Goal: Information Seeking & Learning: Learn about a topic

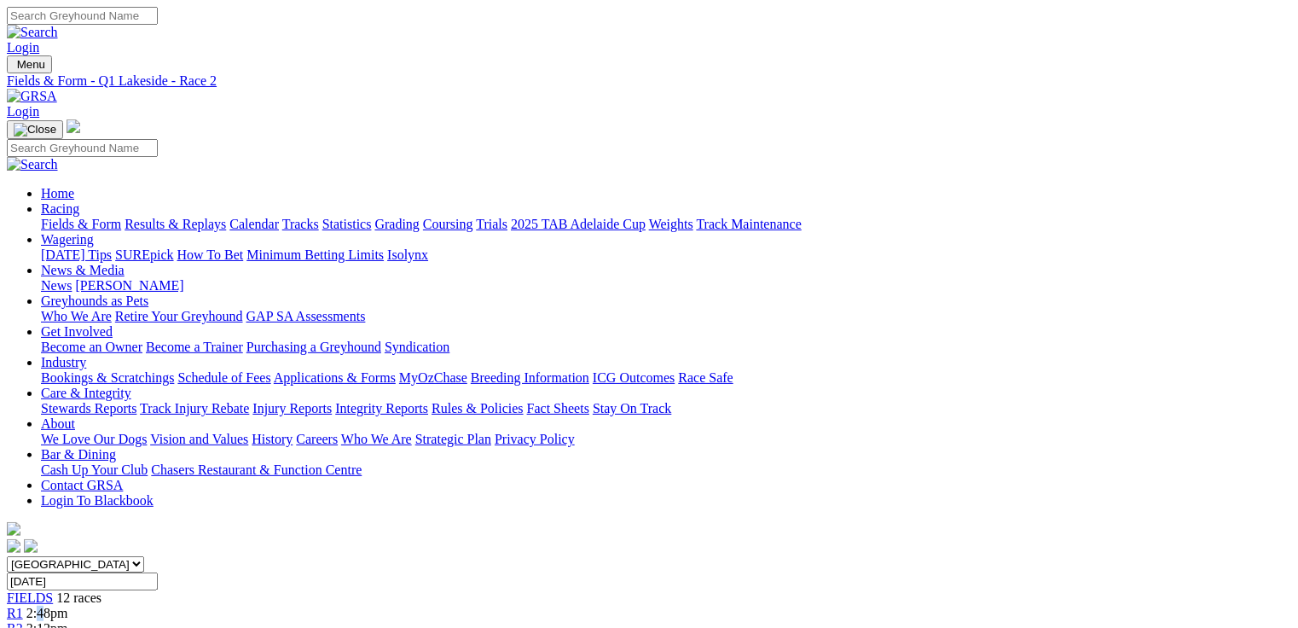
click at [68, 605] on span "2:48pm" at bounding box center [47, 612] width 42 height 14
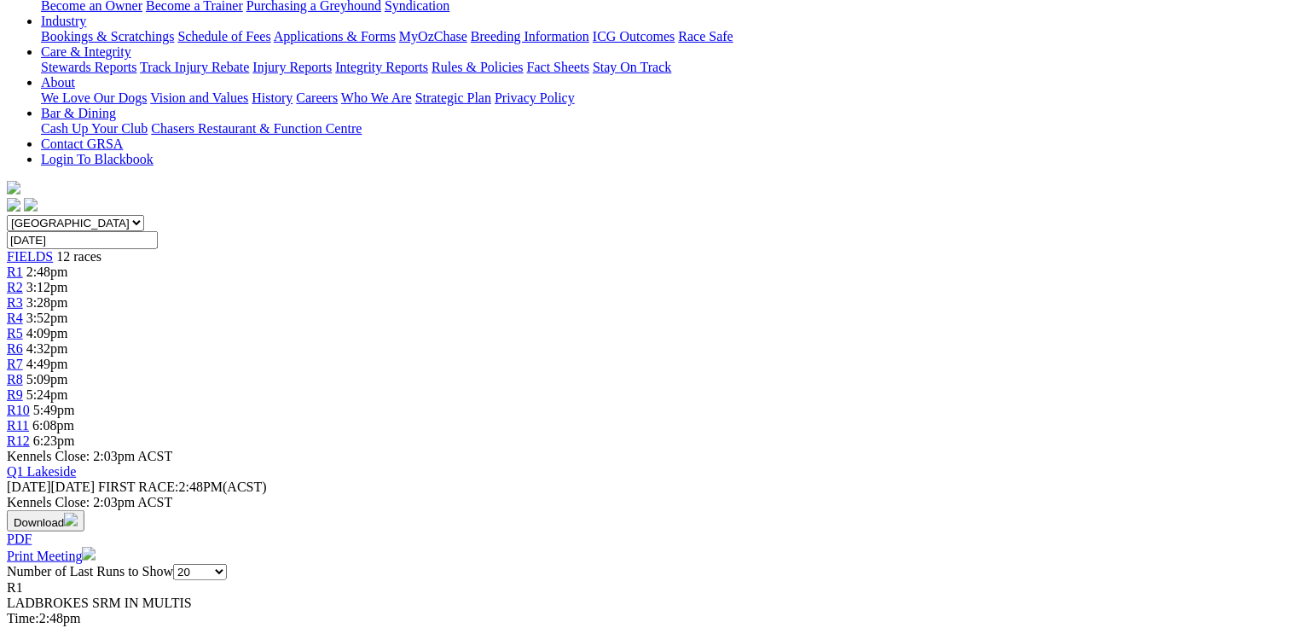
scroll to position [341, 0]
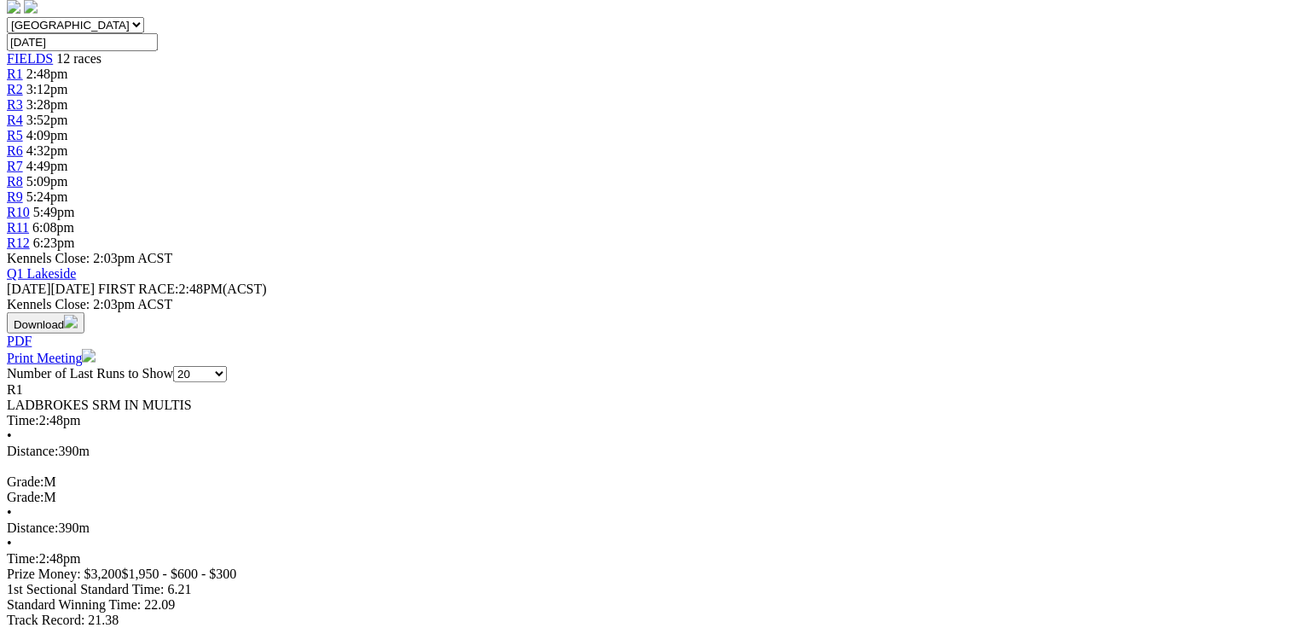
scroll to position [546, 0]
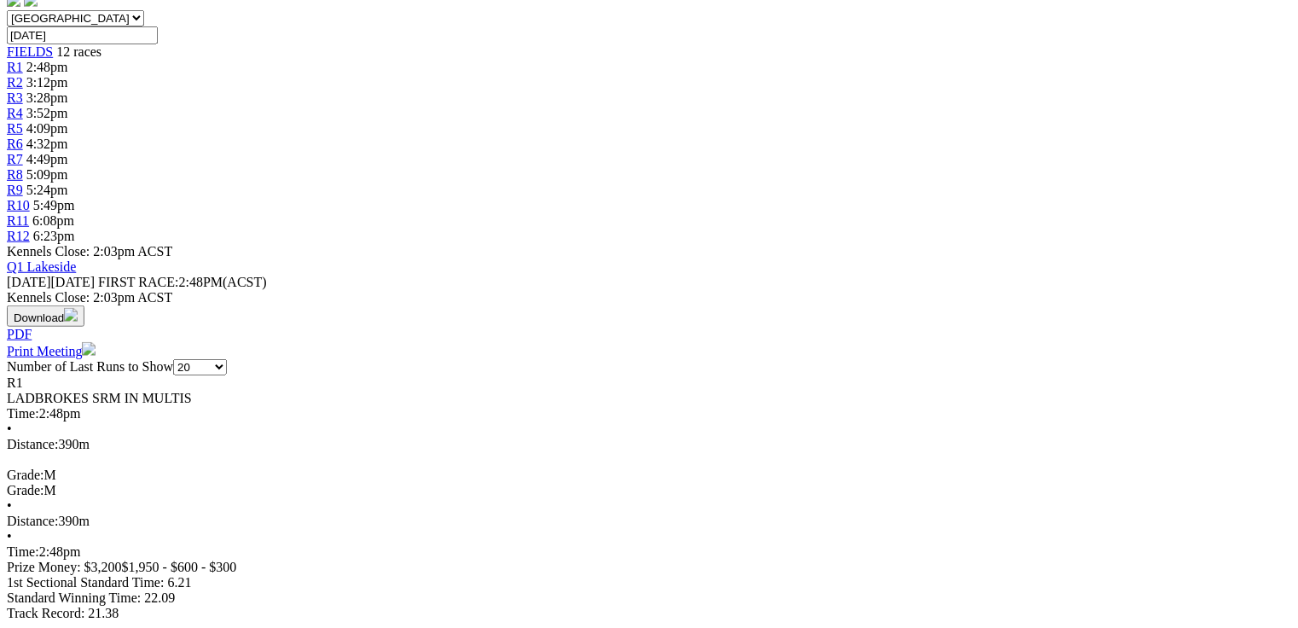
drag, startPoint x: 379, startPoint y: 329, endPoint x: 432, endPoint y: 338, distance: 53.7
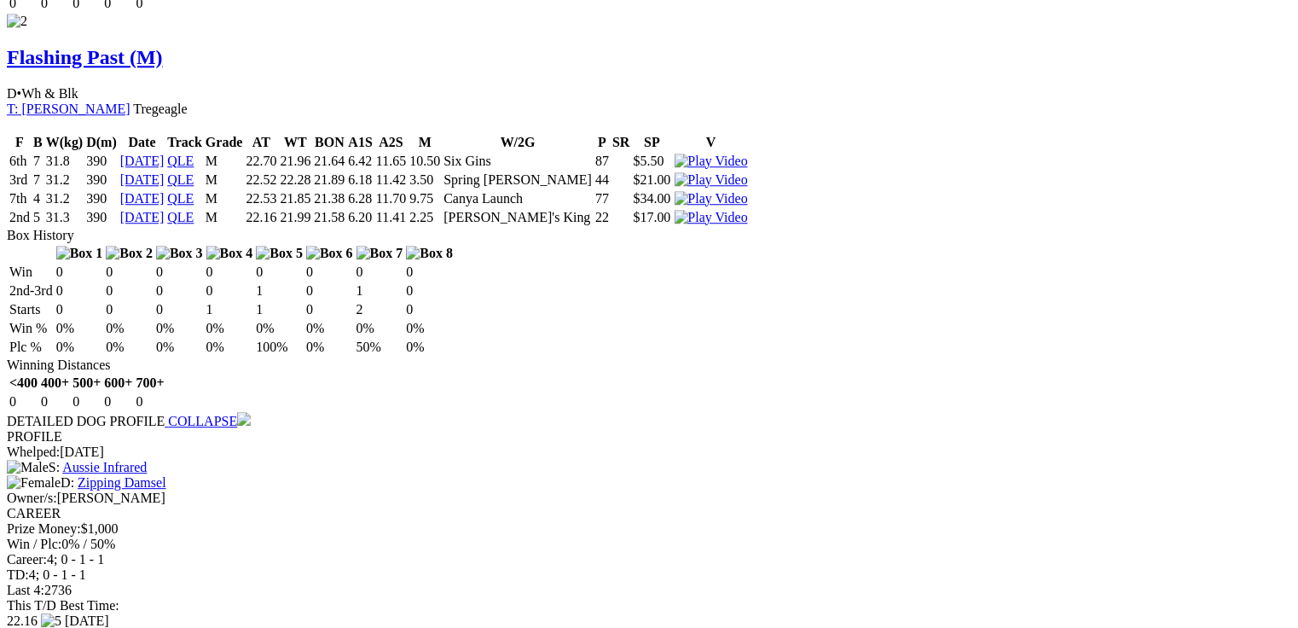
scroll to position [0, 0]
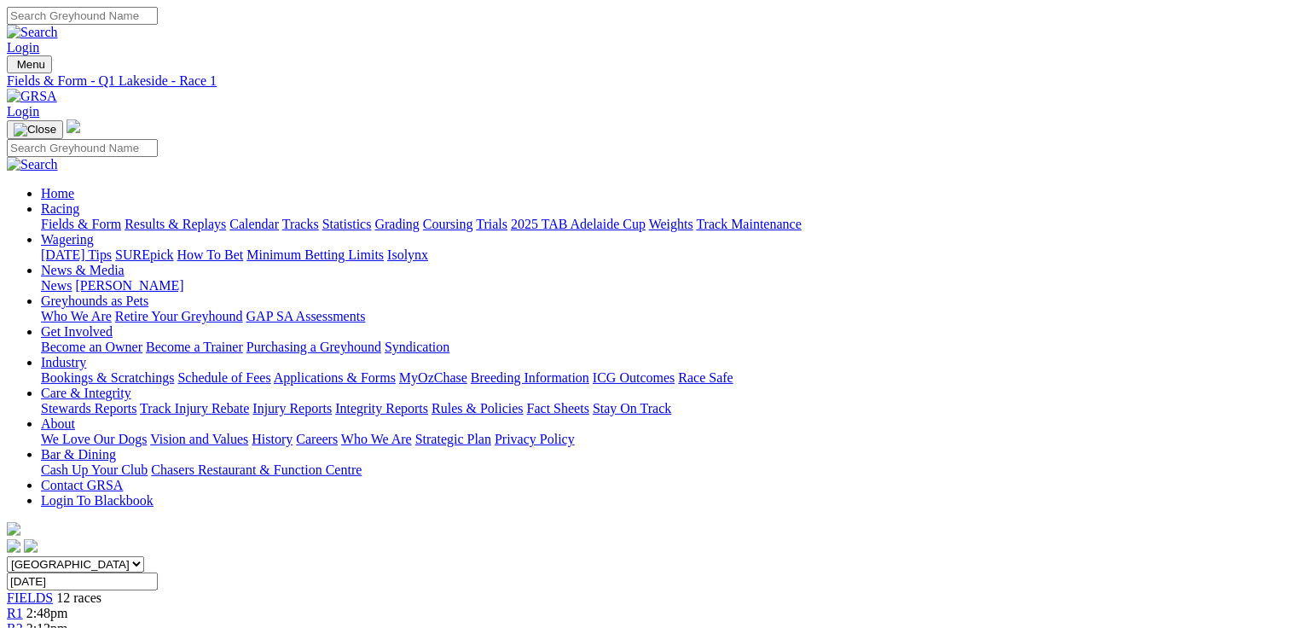
click at [338, 621] on div "R2 3:12pm" at bounding box center [649, 628] width 1284 height 15
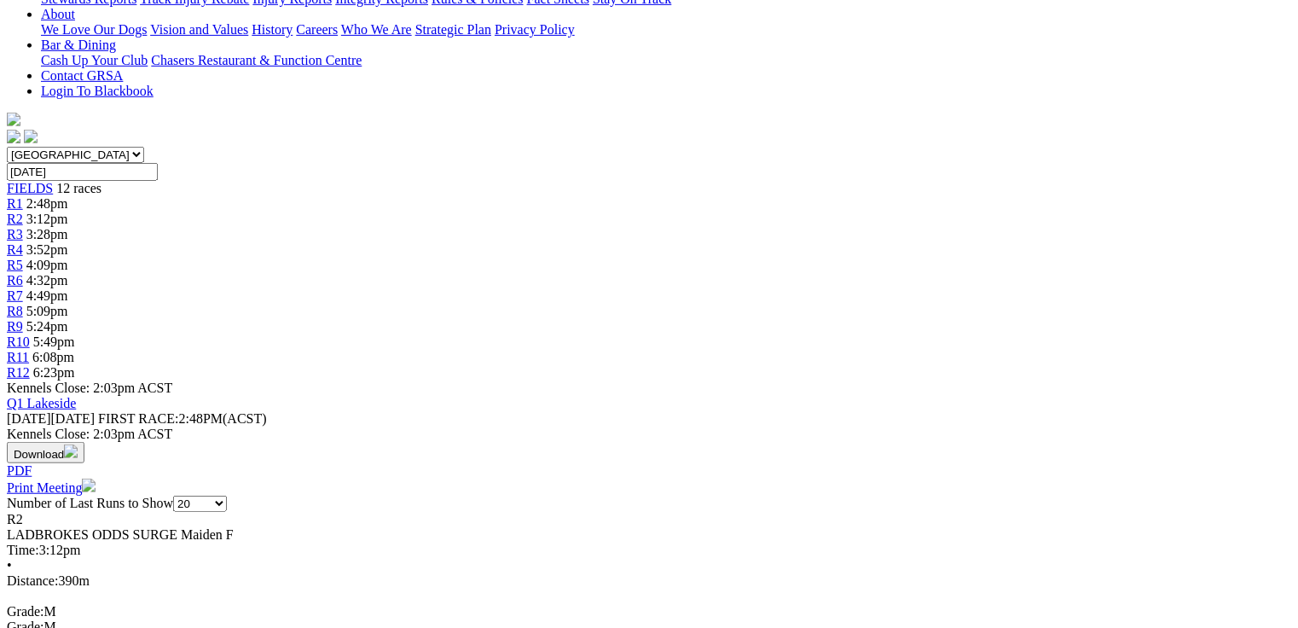
scroll to position [409, 0]
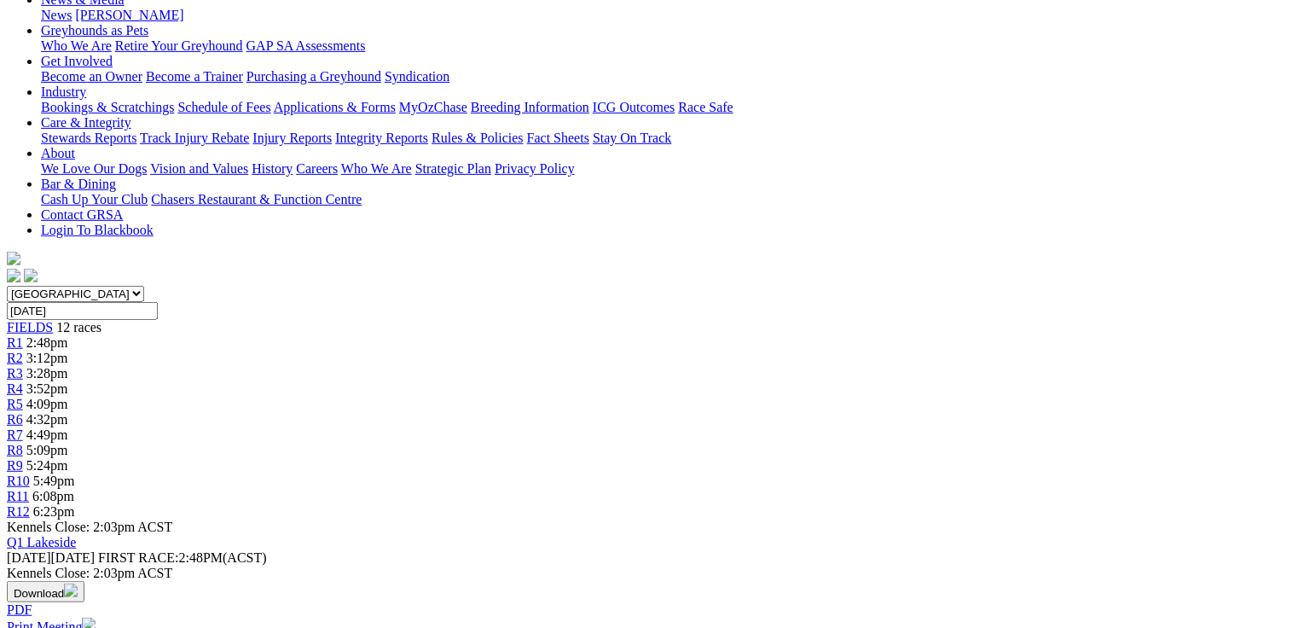
scroll to position [0, 0]
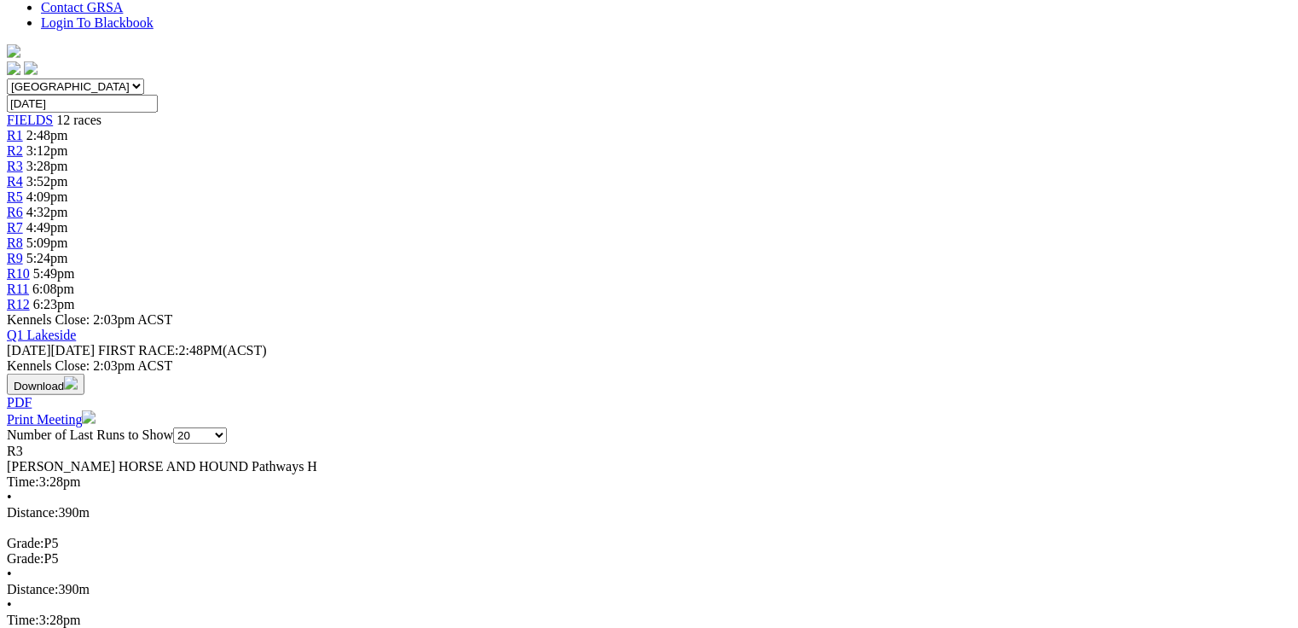
scroll to position [477, 0]
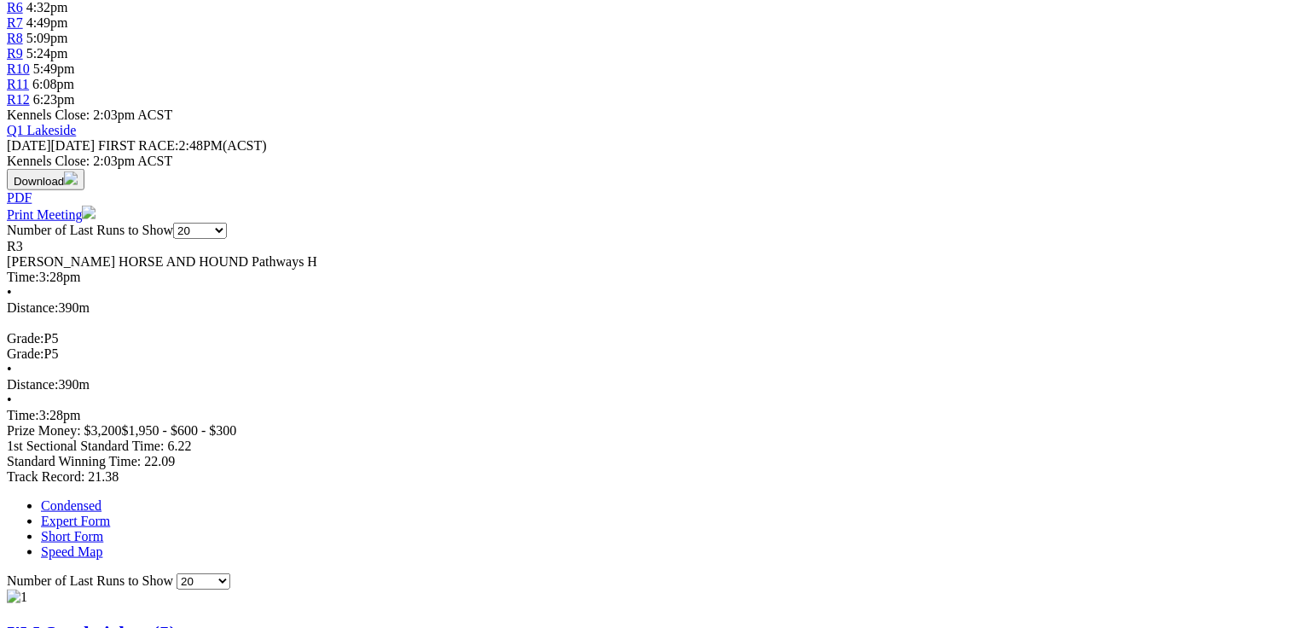
scroll to position [614, 0]
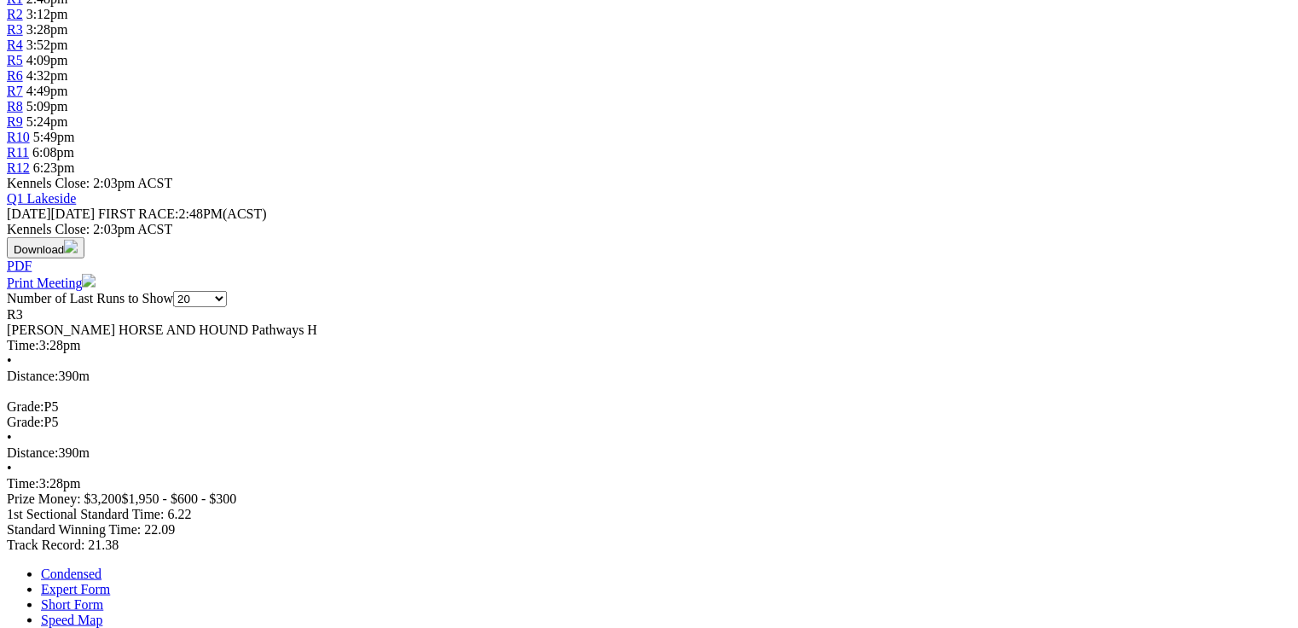
drag, startPoint x: 77, startPoint y: 14, endPoint x: 1081, endPoint y: 362, distance: 1063.2
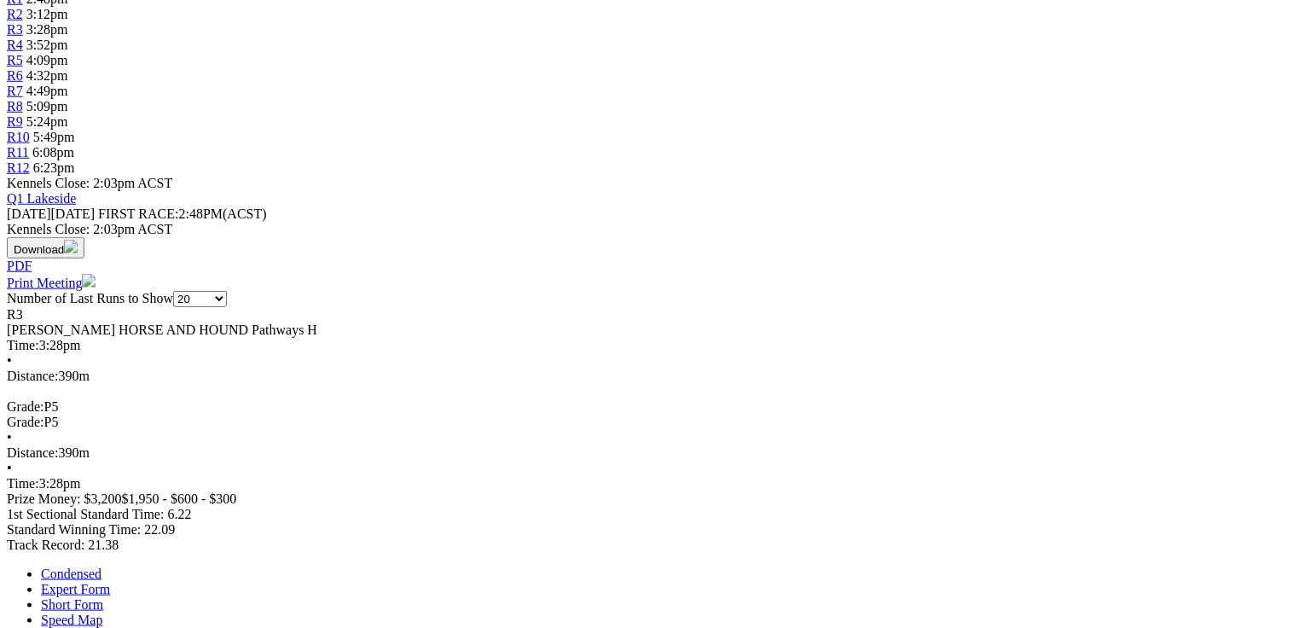
drag, startPoint x: 75, startPoint y: 31, endPoint x: 1107, endPoint y: 362, distance: 1083.4
drag, startPoint x: 292, startPoint y: 317, endPoint x: 327, endPoint y: 323, distance: 34.6
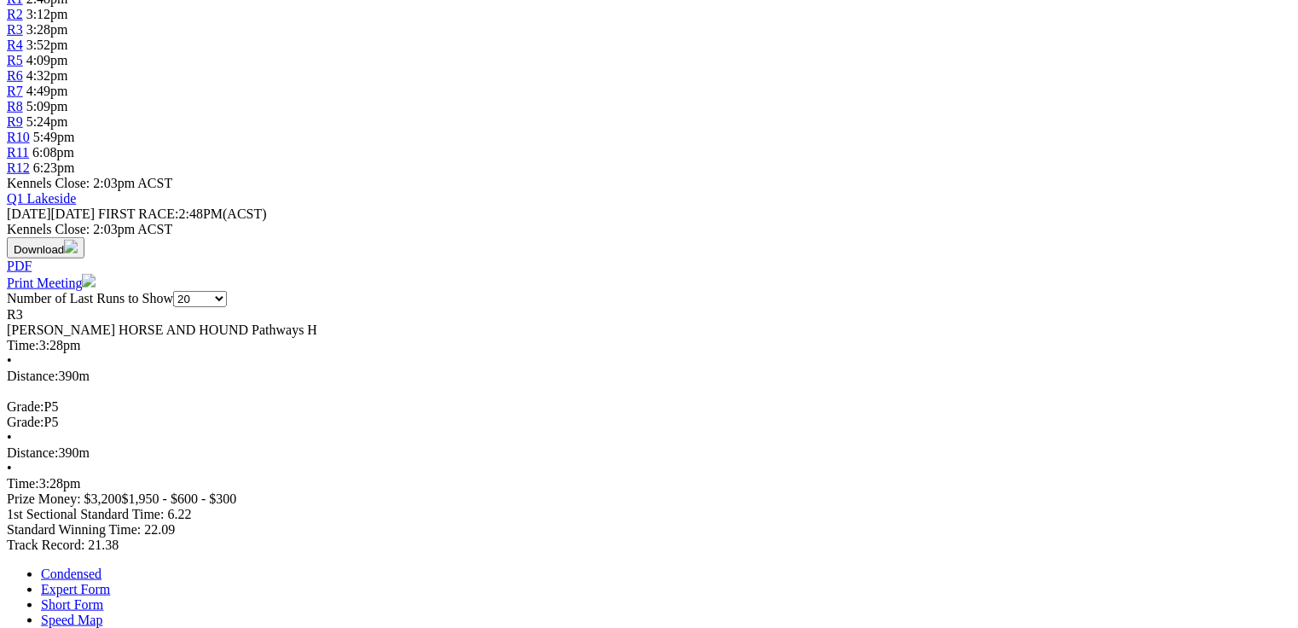
drag, startPoint x: 321, startPoint y: 337, endPoint x: 287, endPoint y: 334, distance: 34.2
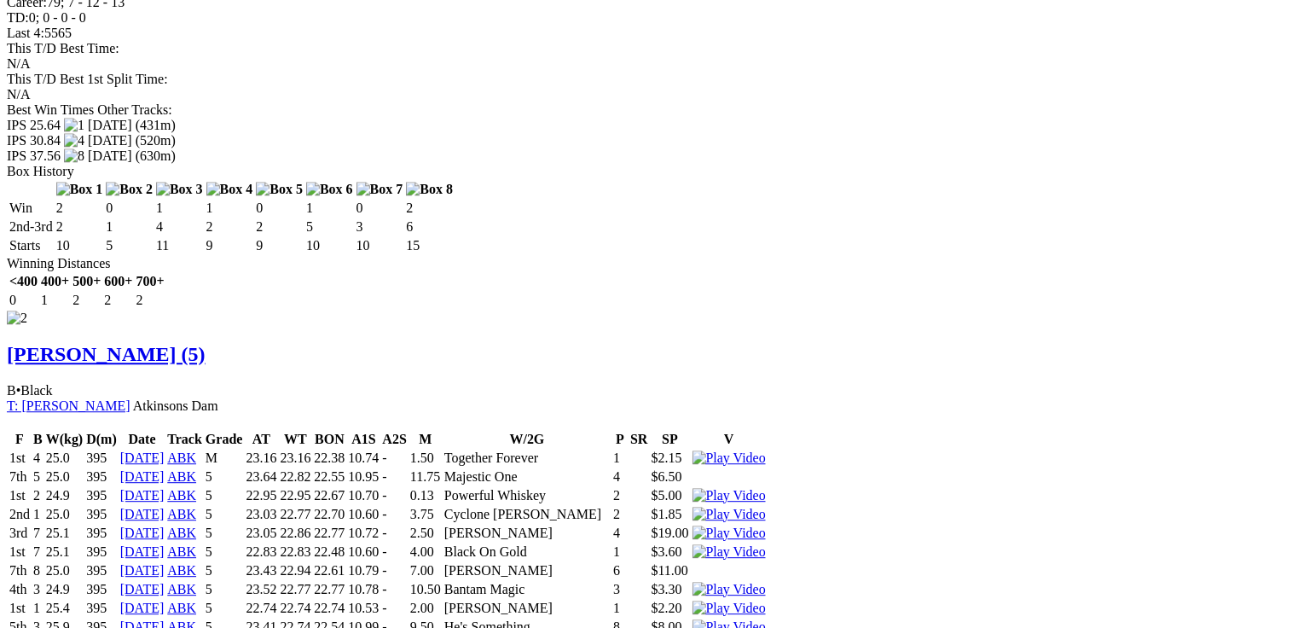
scroll to position [0, 0]
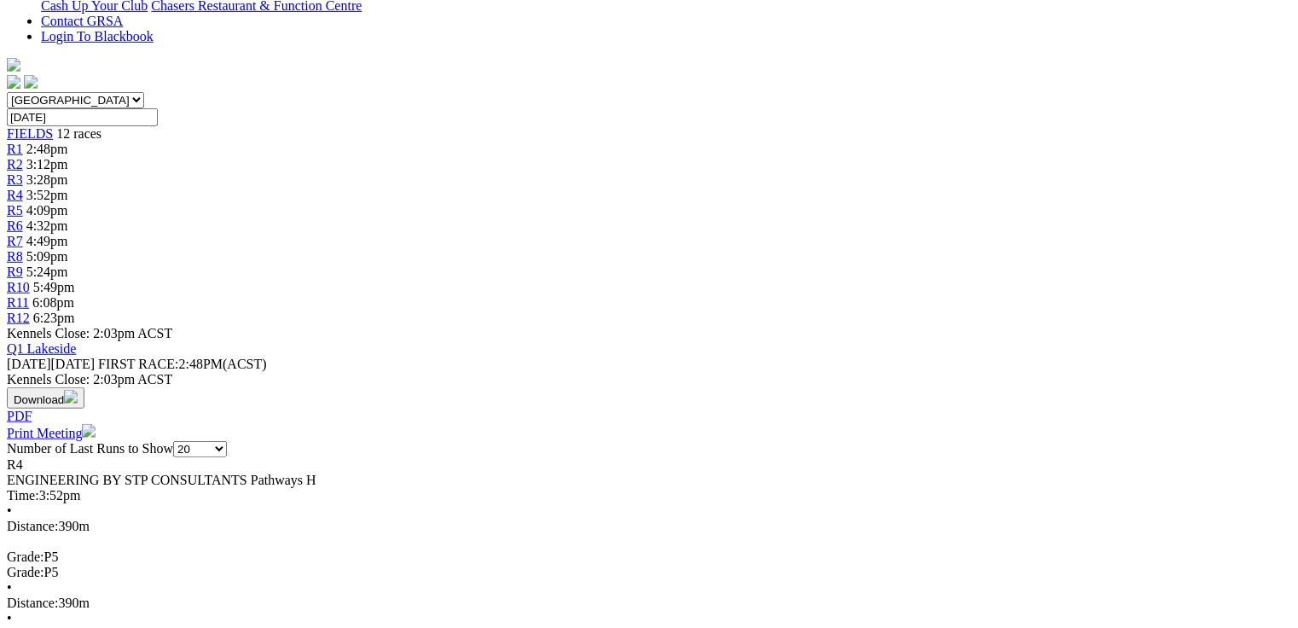
scroll to position [546, 0]
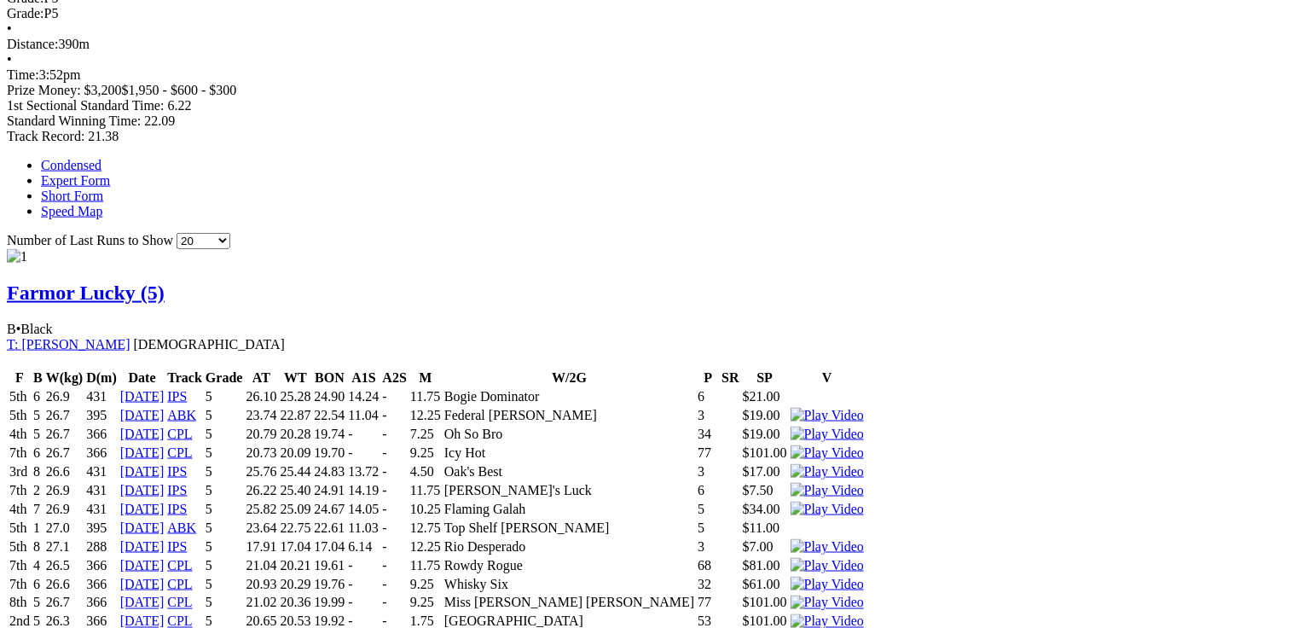
scroll to position [1023, 0]
drag, startPoint x: 290, startPoint y: 506, endPoint x: 329, endPoint y: 511, distance: 39.6
drag, startPoint x: 331, startPoint y: 508, endPoint x: 351, endPoint y: 506, distance: 20.5
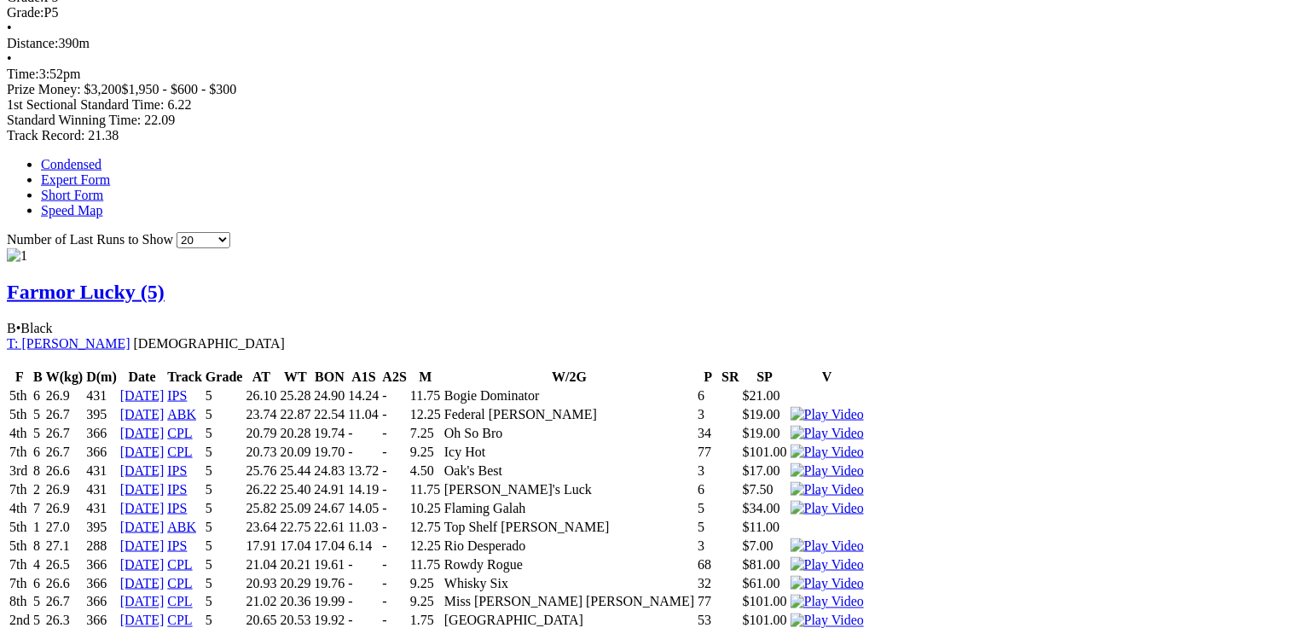
drag, startPoint x: 136, startPoint y: 127, endPoint x: 341, endPoint y: 124, distance: 204.6
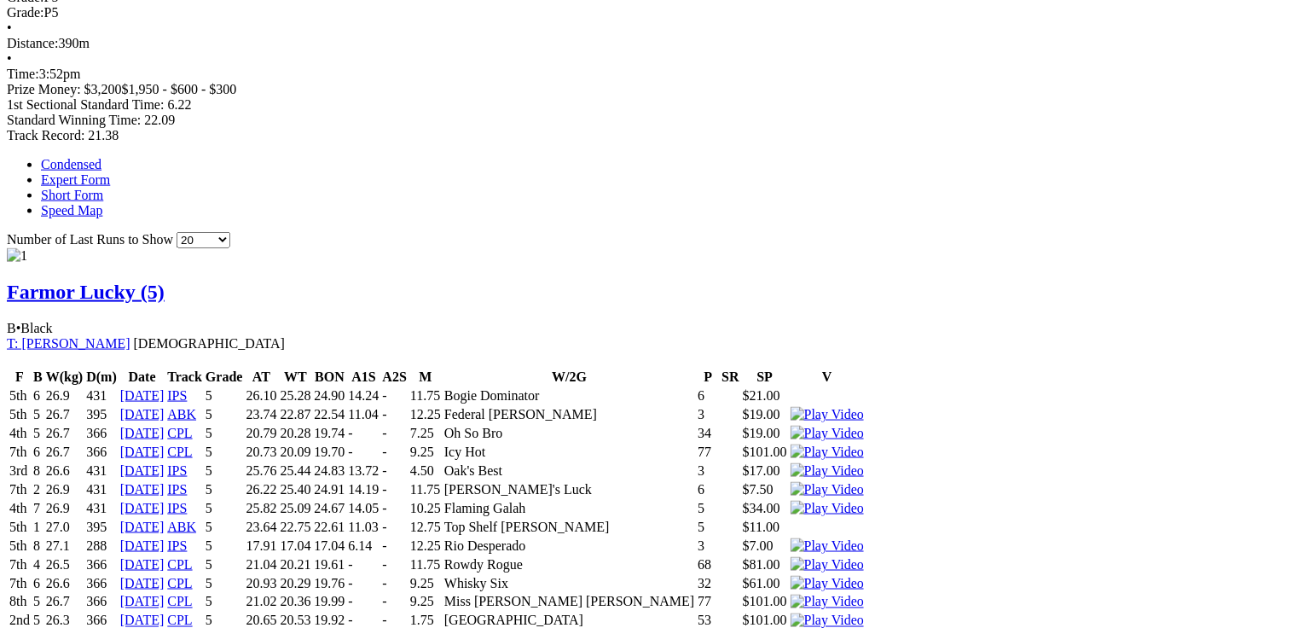
drag, startPoint x: 408, startPoint y: 489, endPoint x: 424, endPoint y: 490, distance: 15.4
drag, startPoint x: 417, startPoint y: 471, endPoint x: 477, endPoint y: 484, distance: 62.1
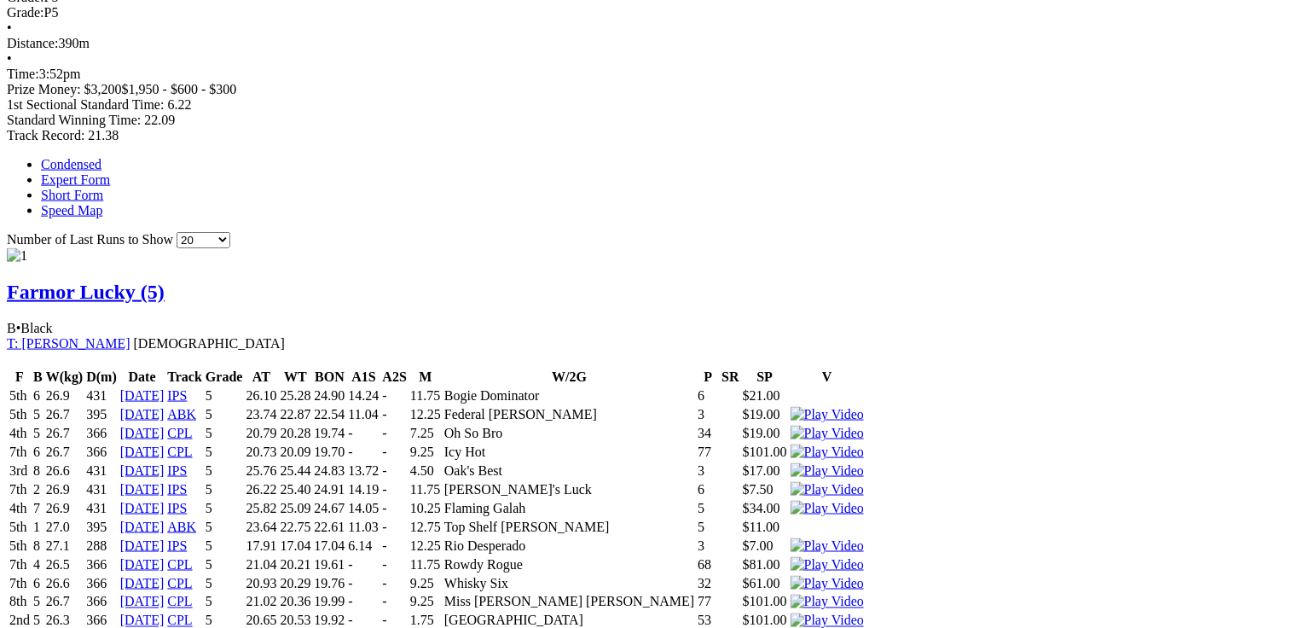
drag, startPoint x: 49, startPoint y: 129, endPoint x: 555, endPoint y: 143, distance: 506.7
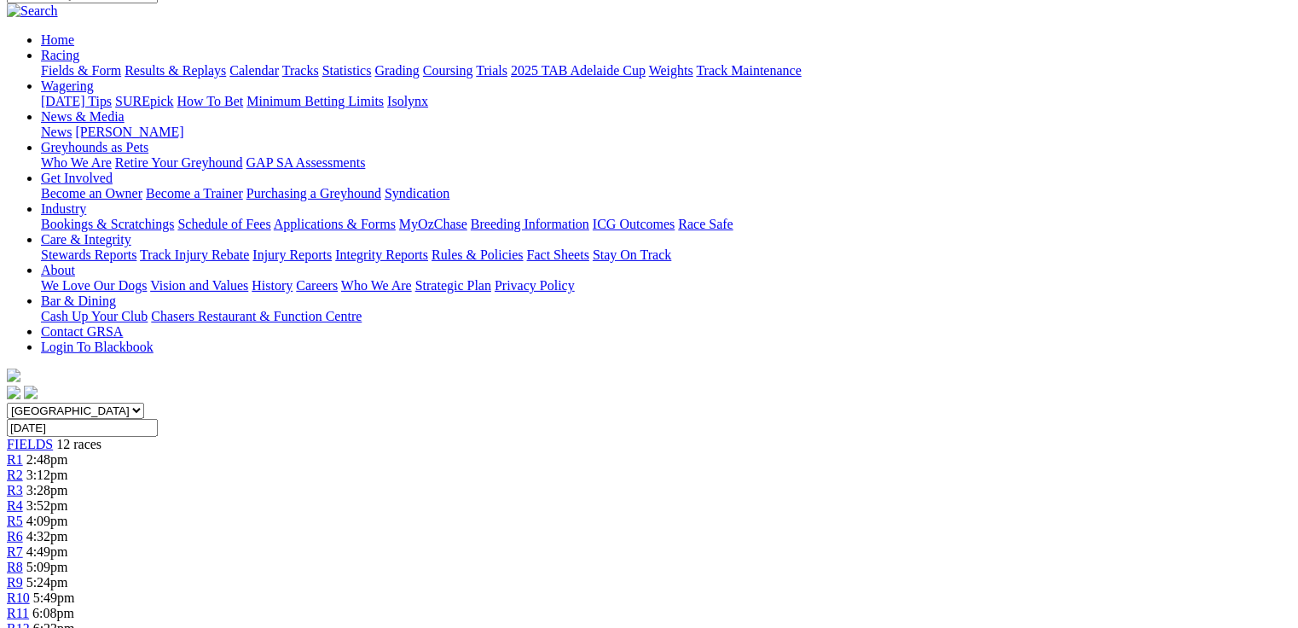
scroll to position [0, 0]
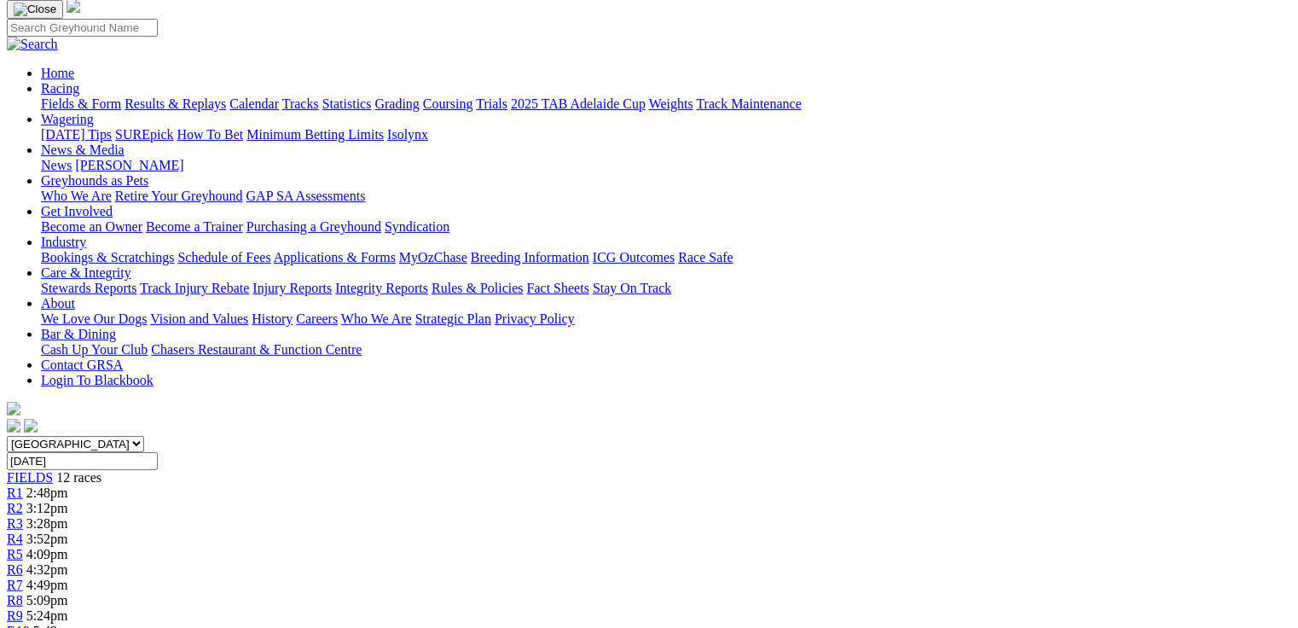
scroll to position [477, 0]
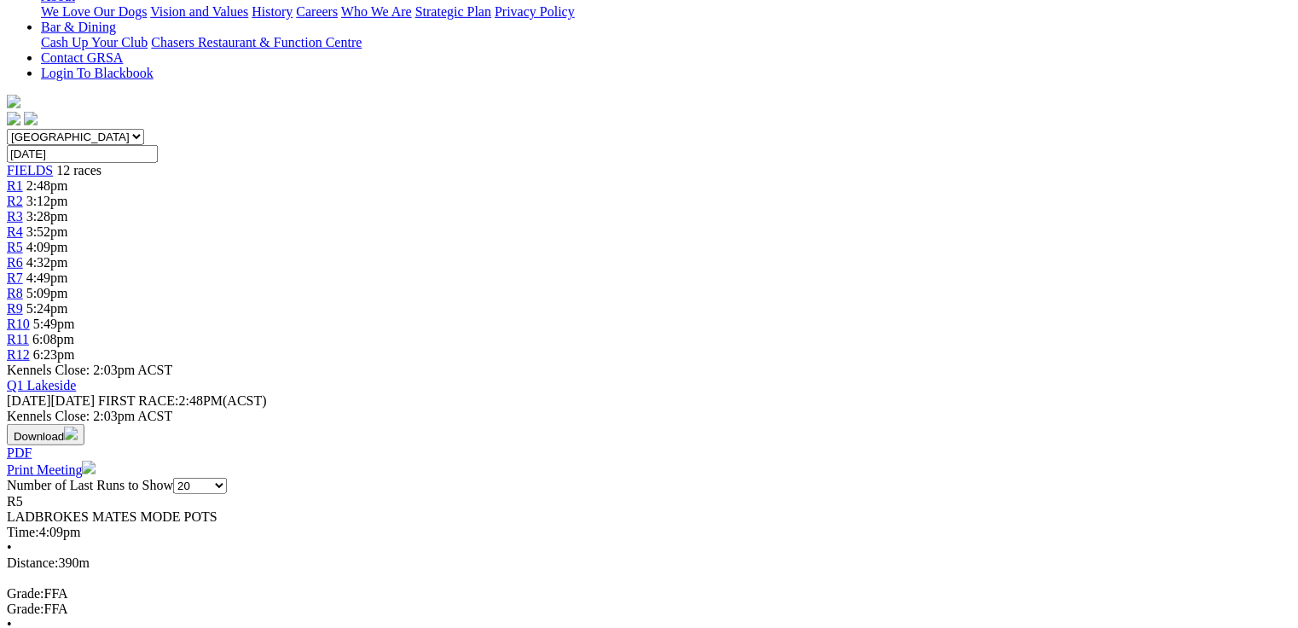
scroll to position [147, 0]
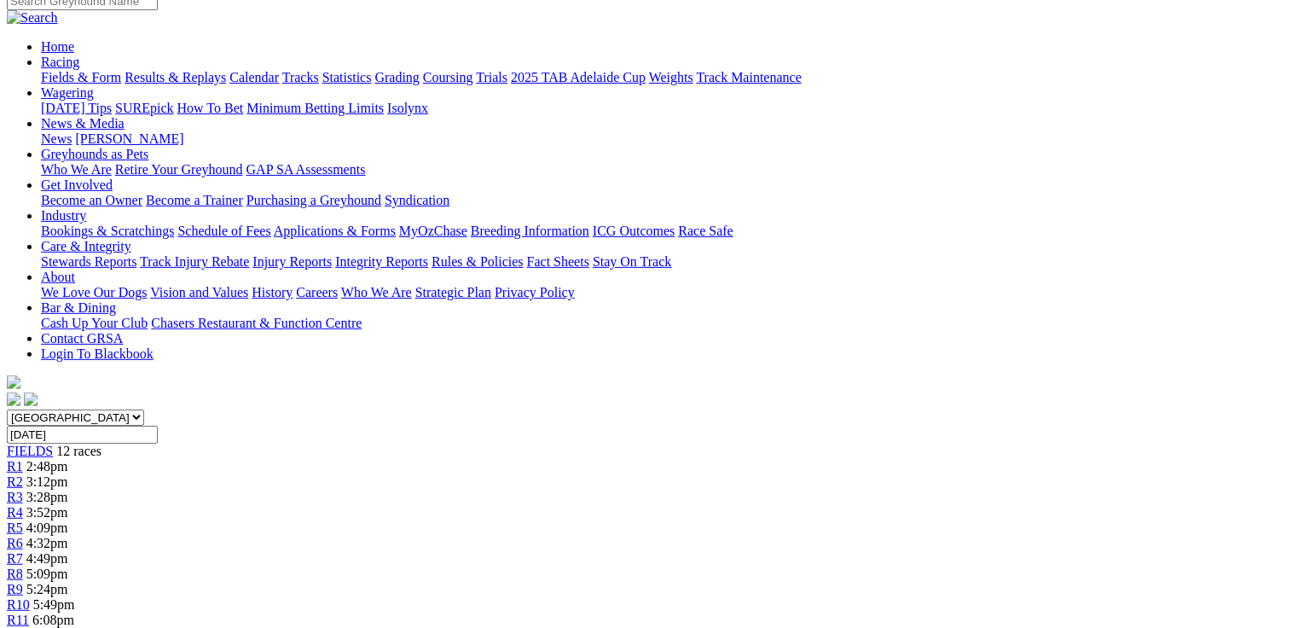
click at [68, 535] on span "4:32pm" at bounding box center [47, 542] width 42 height 14
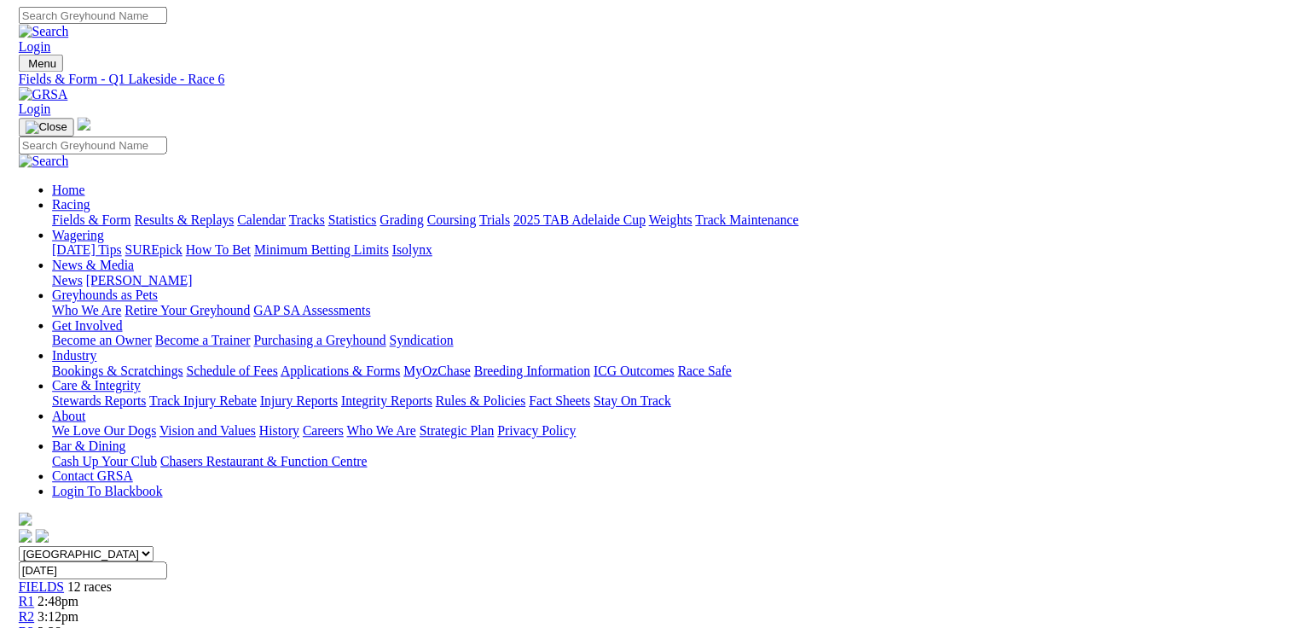
scroll to position [518, 0]
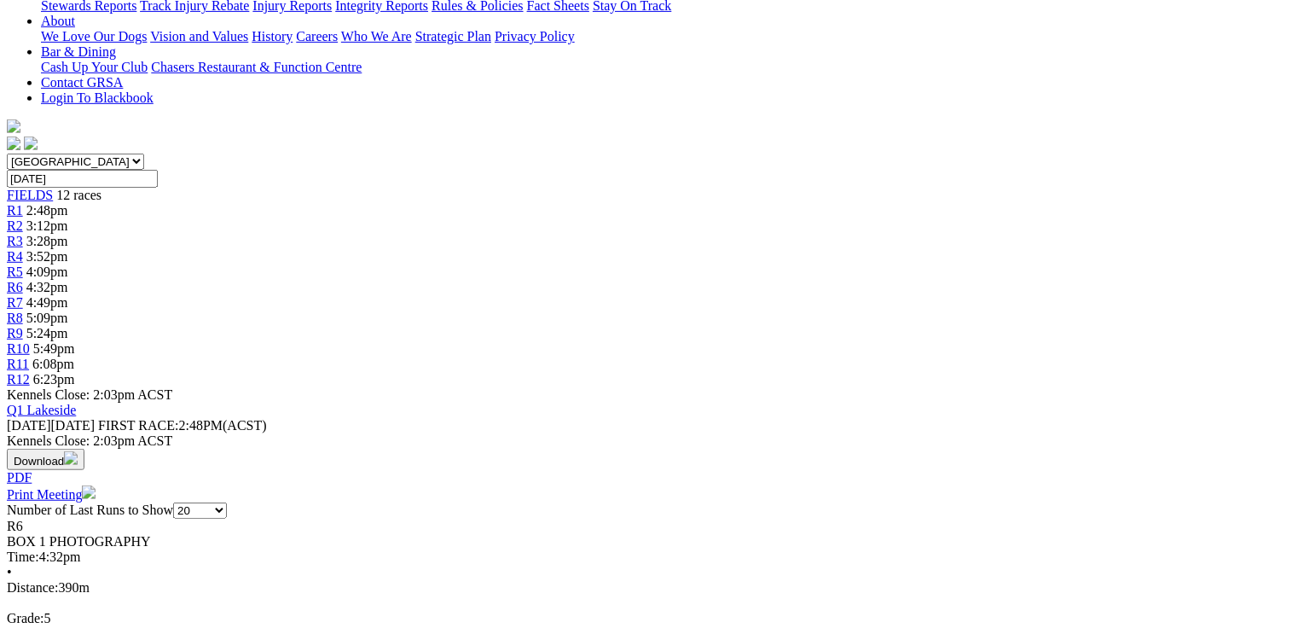
scroll to position [0, 0]
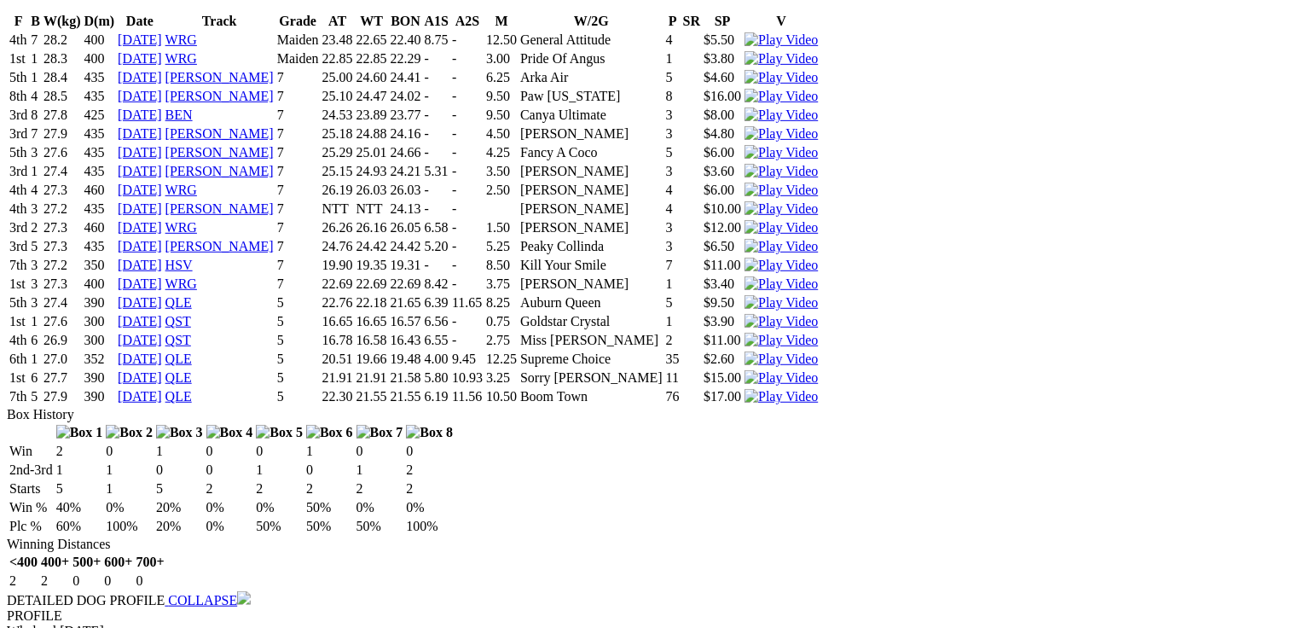
scroll to position [3714, 0]
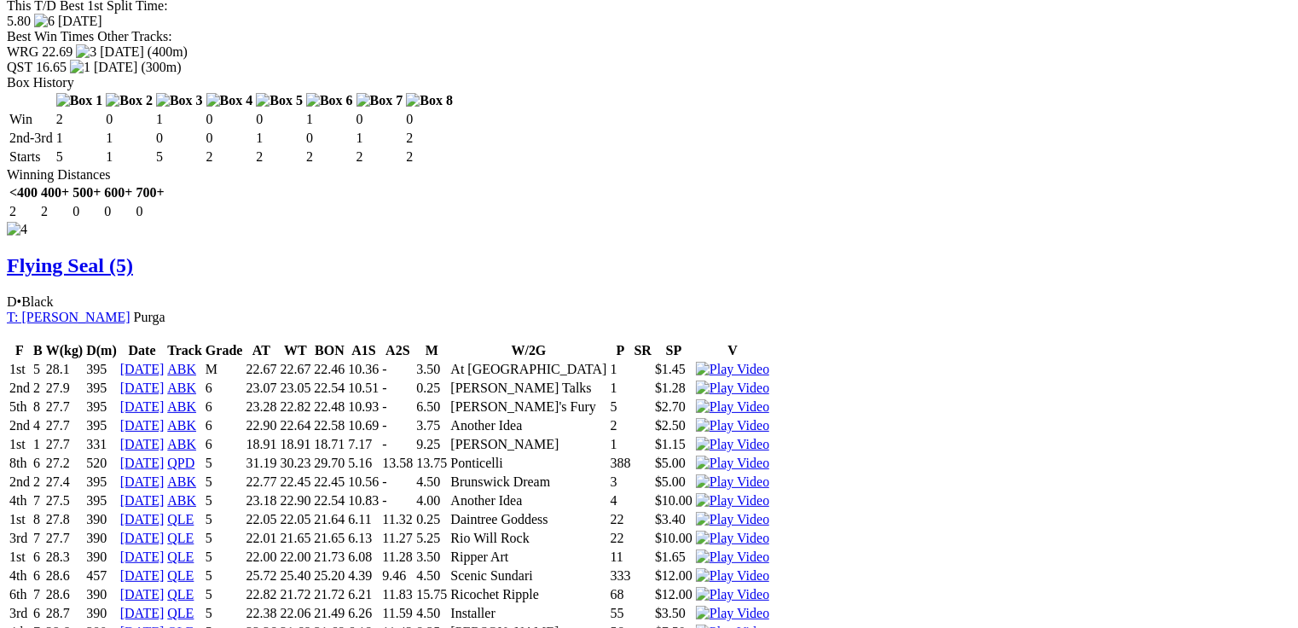
scroll to position [0, 0]
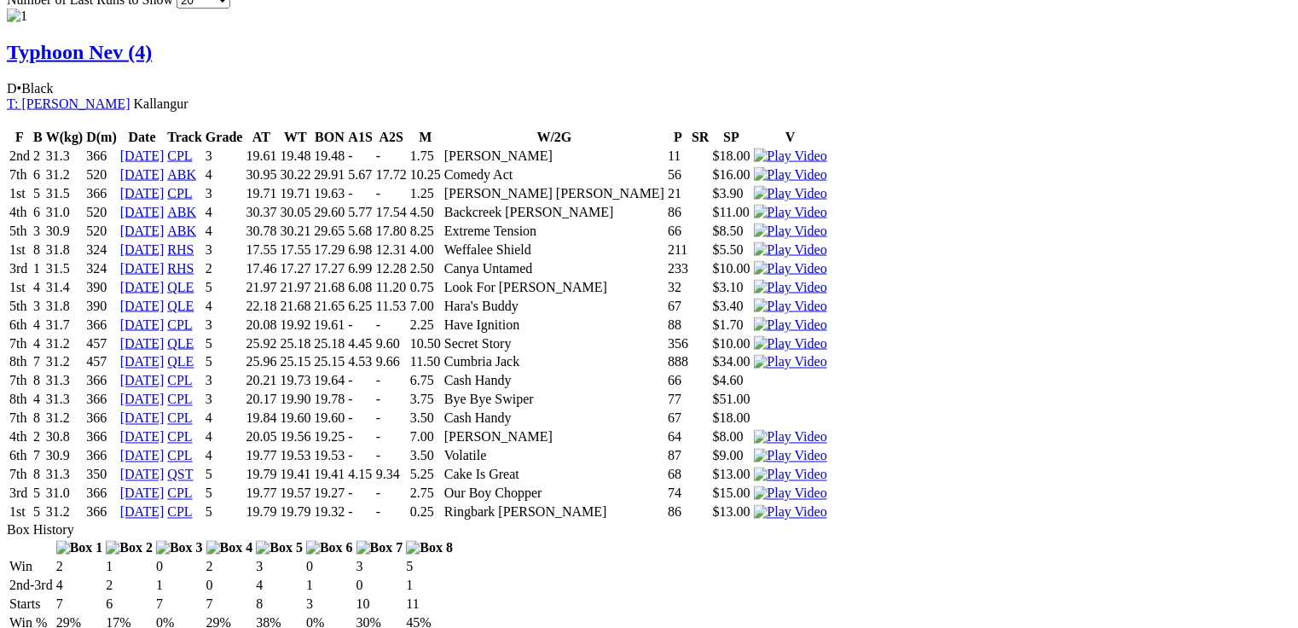
scroll to position [1287, 0]
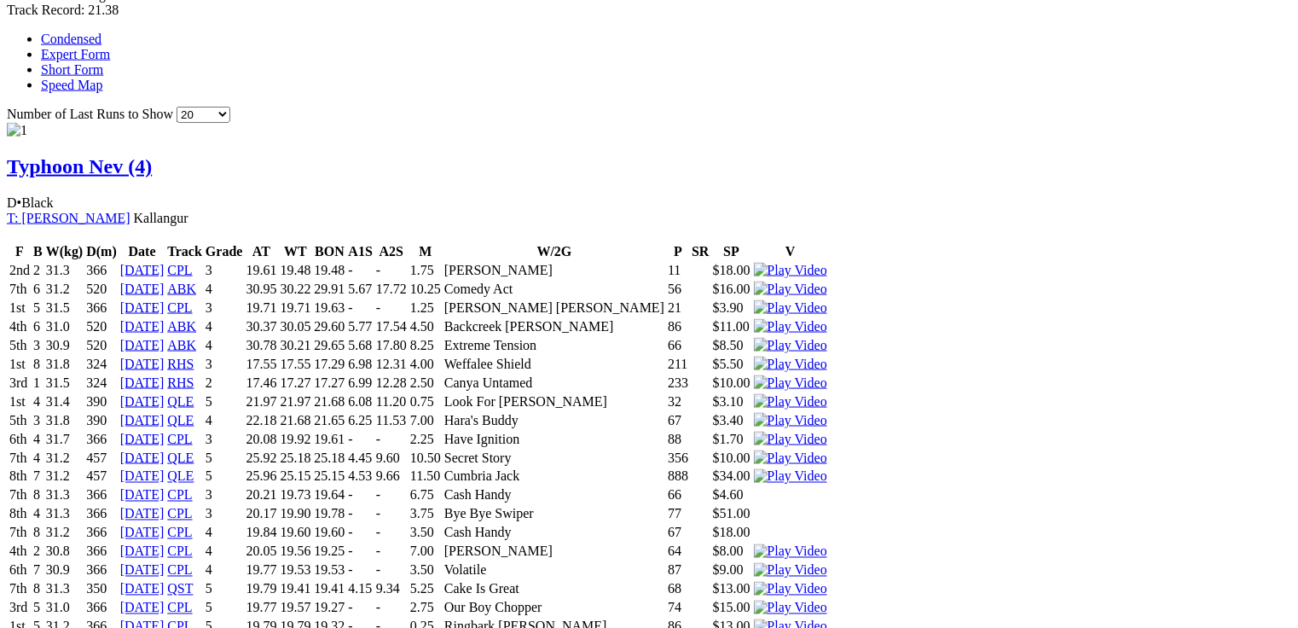
scroll to position [1140, 0]
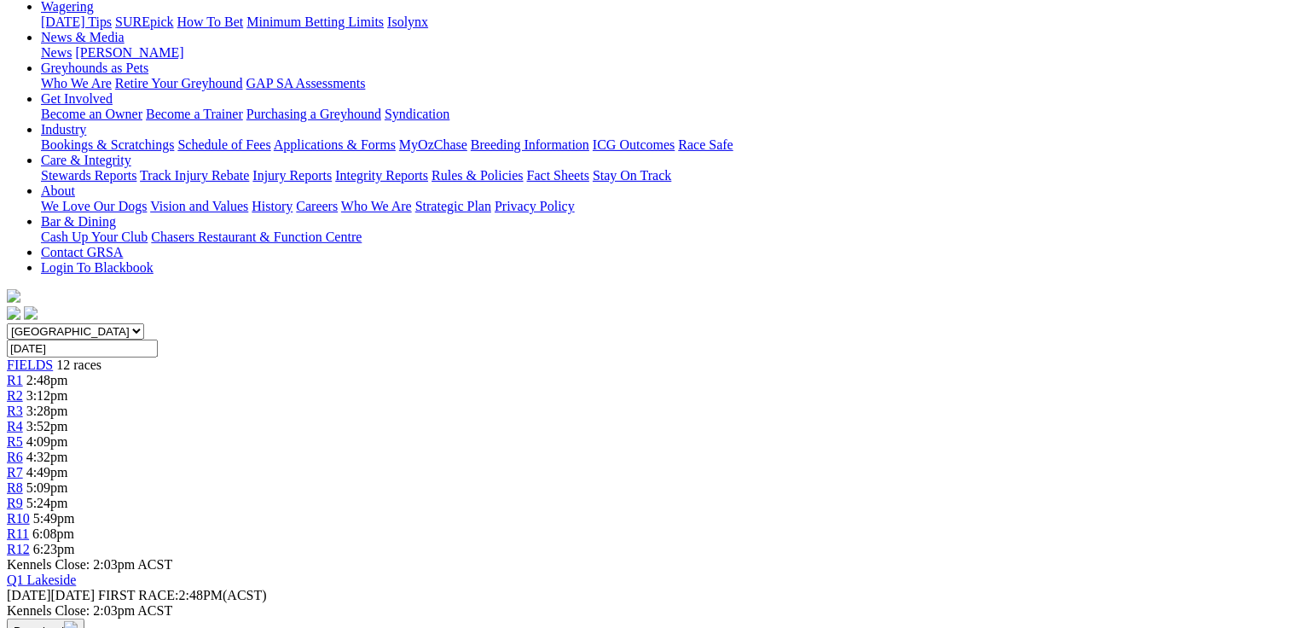
scroll to position [0, 0]
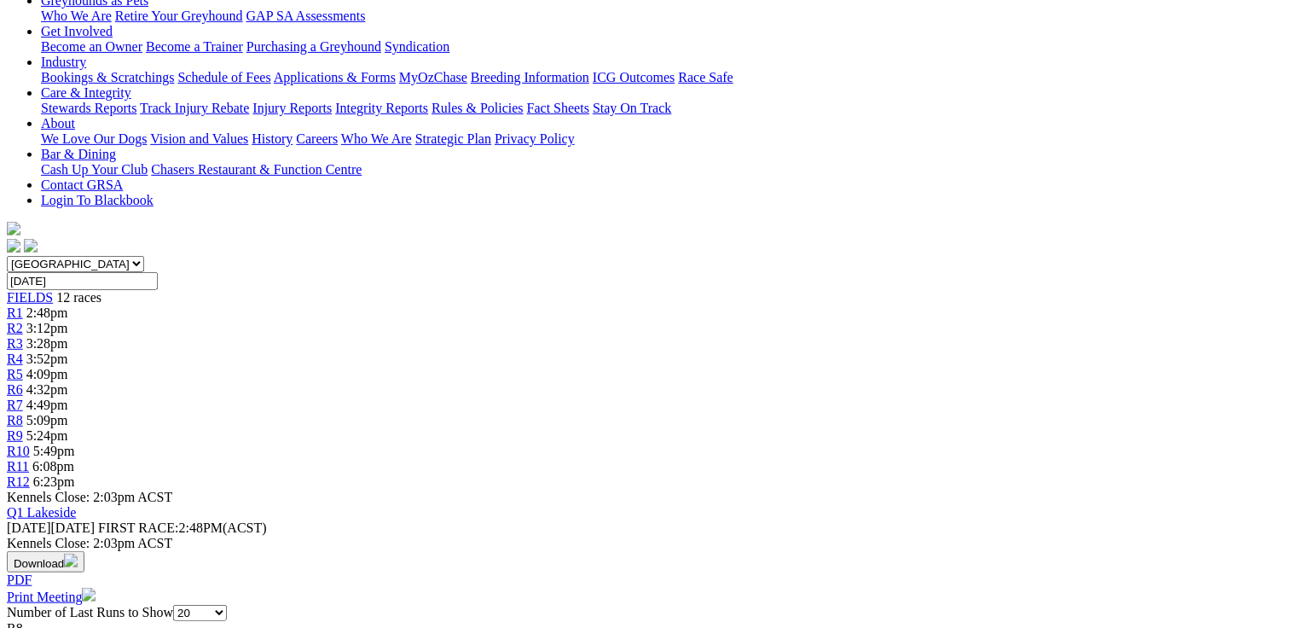
scroll to position [463, 0]
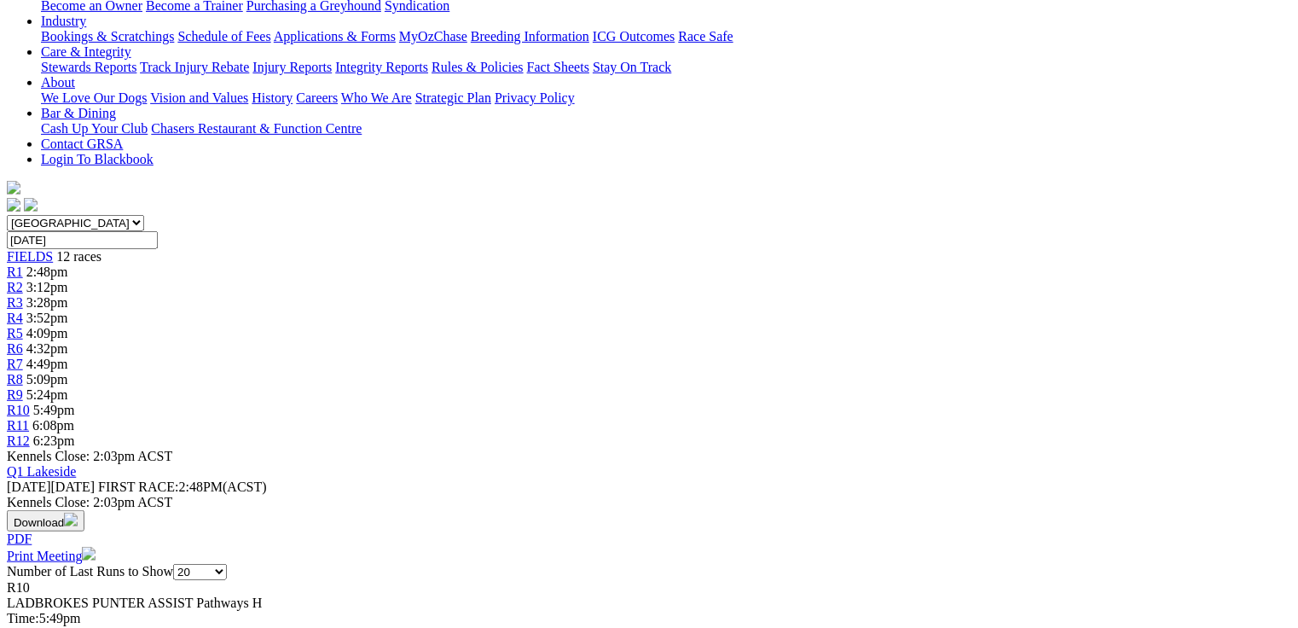
scroll to position [341, 0]
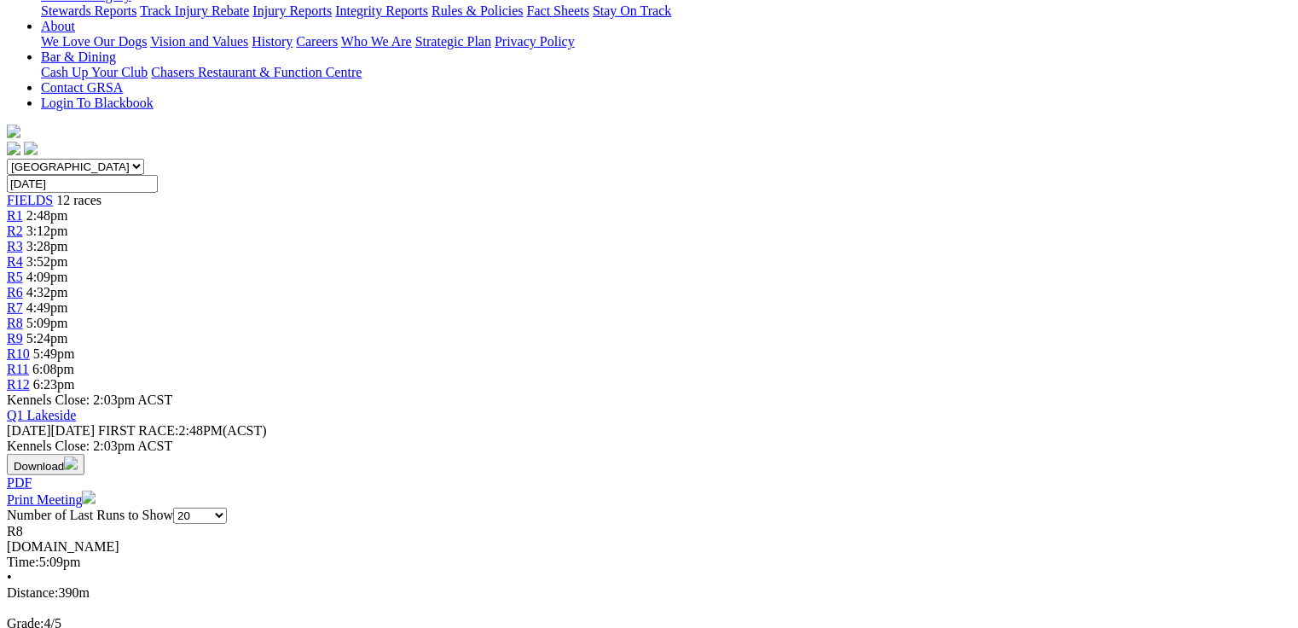
scroll to position [477, 0]
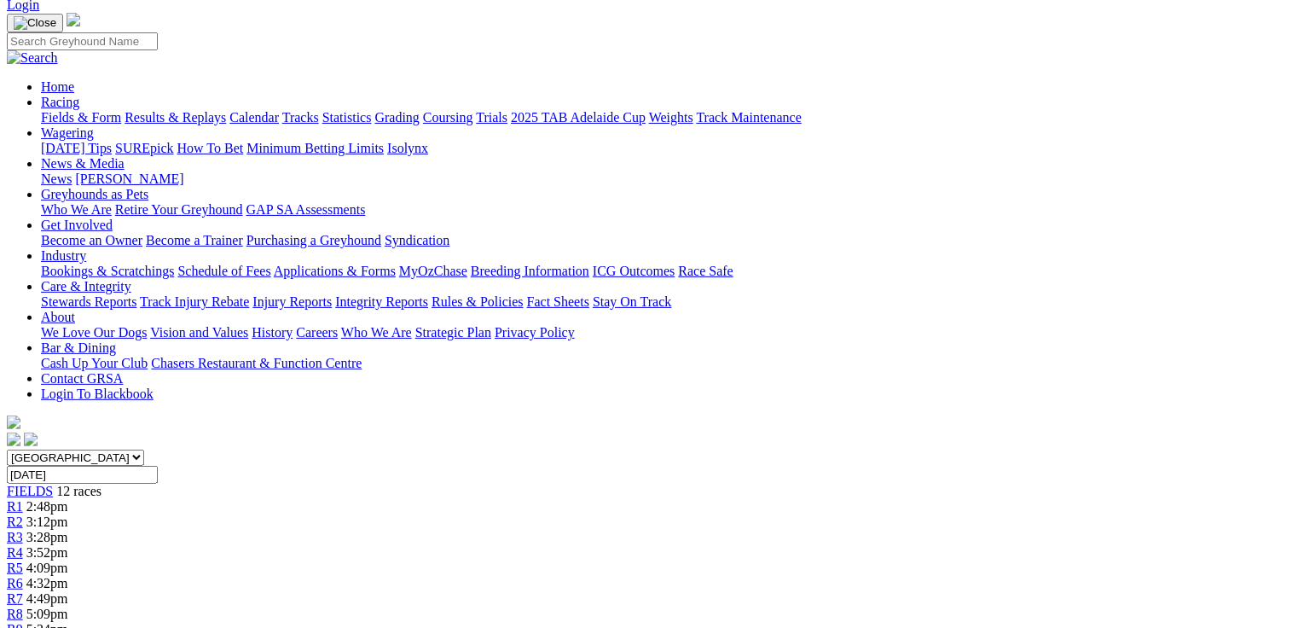
scroll to position [0, 0]
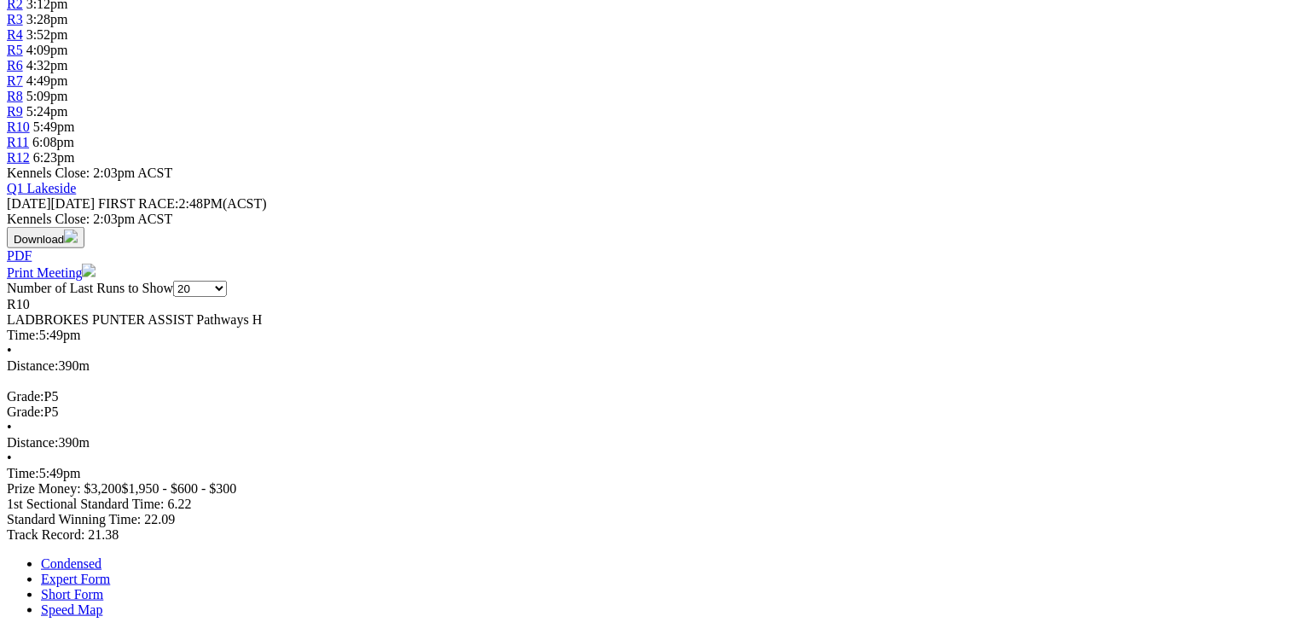
scroll to position [887, 0]
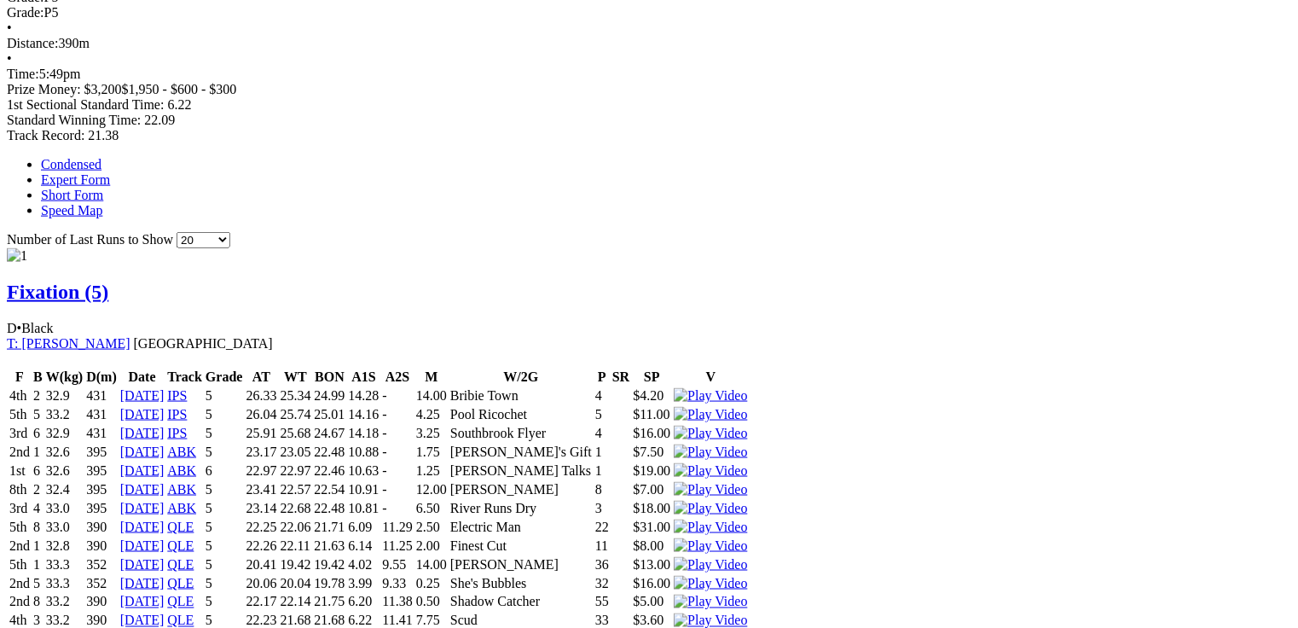
scroll to position [1091, 0]
